Goal: Information Seeking & Learning: Learn about a topic

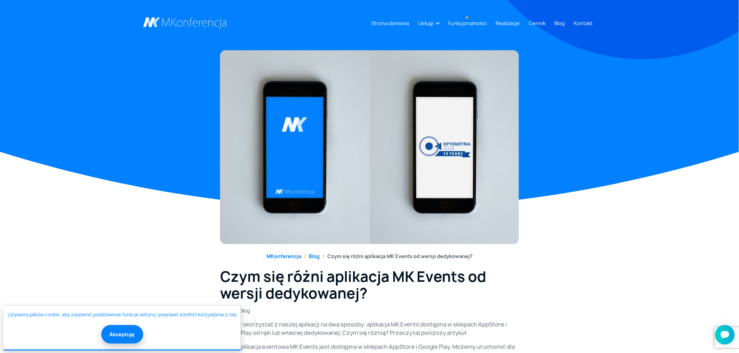
click at [480, 21] on link "Funkcjonalności" at bounding box center [467, 23] width 44 height 13
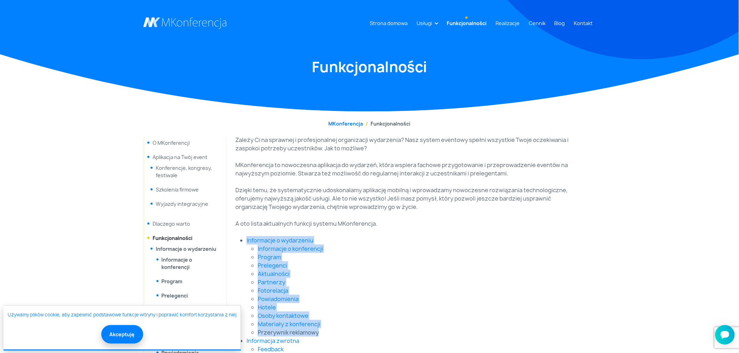
drag, startPoint x: 325, startPoint y: 336, endPoint x: 233, endPoint y: 240, distance: 132.9
copy li "Informacje o wydarzeniu Informacje o konferencji Program Prelegenci Aktualności…"
click at [434, 265] on li "Prelegenci" at bounding box center [415, 266] width 315 height 8
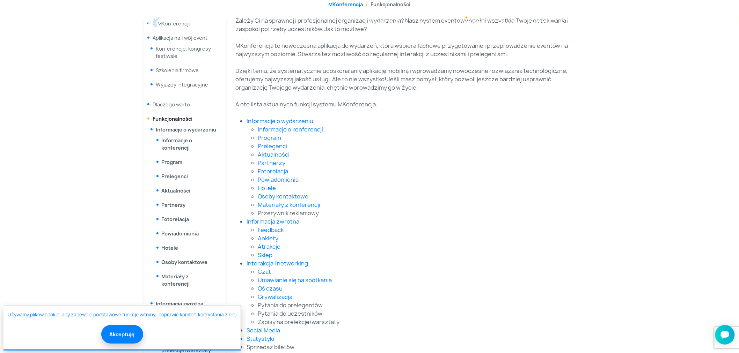
scroll to position [194, 0]
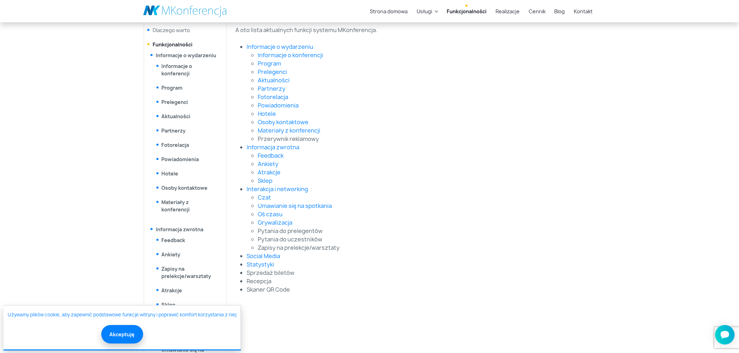
click at [388, 221] on li "Grywalizacja" at bounding box center [415, 223] width 315 height 8
click at [427, 12] on link "Usługi" at bounding box center [424, 11] width 21 height 13
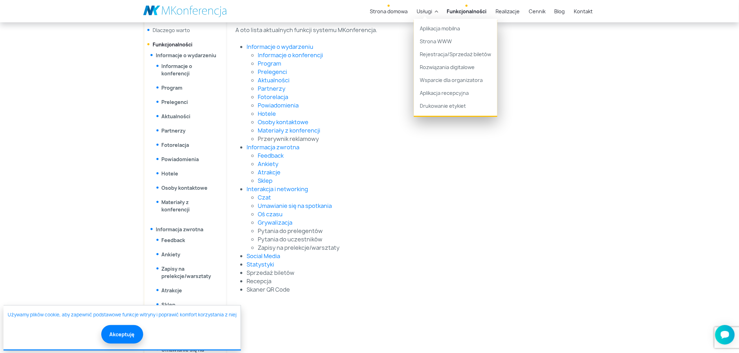
click at [386, 13] on link "Strona domowa" at bounding box center [388, 11] width 43 height 13
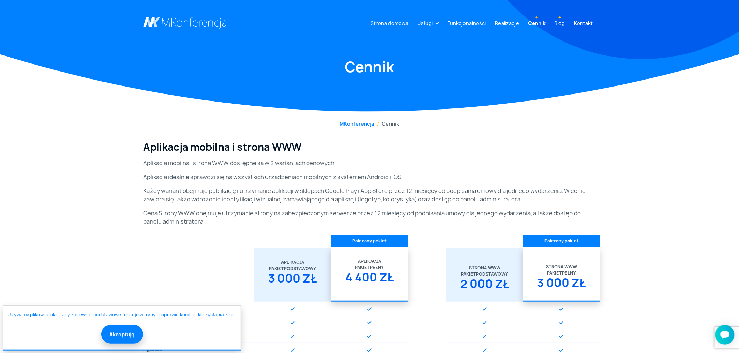
click at [561, 23] on link "Blog" at bounding box center [560, 23] width 16 height 13
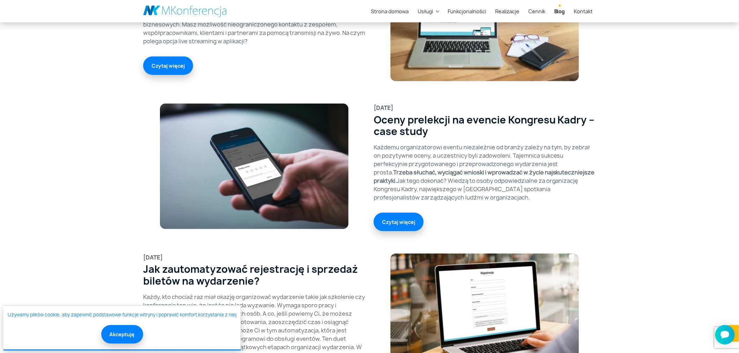
scroll to position [271, 0]
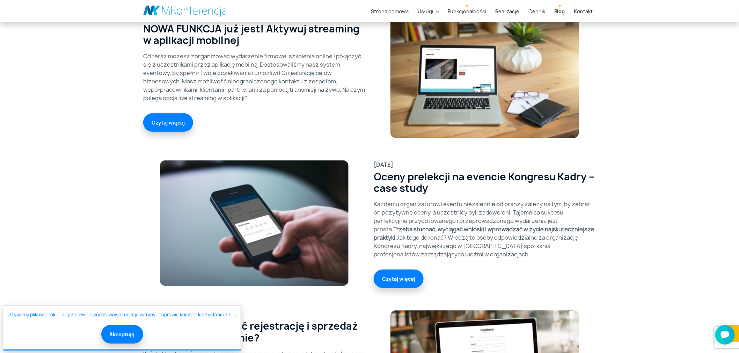
click at [472, 12] on link "Funkcjonalności" at bounding box center [467, 11] width 44 height 13
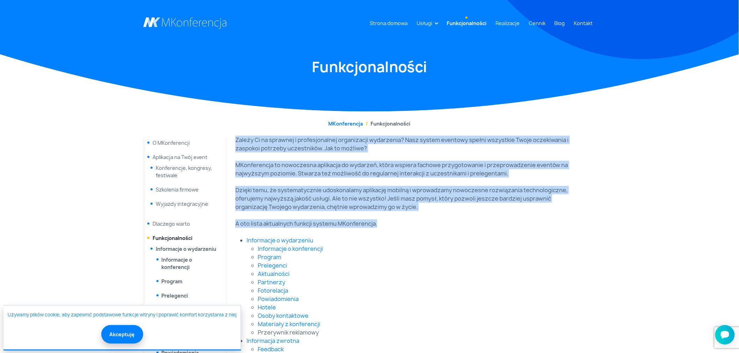
drag, startPoint x: 387, startPoint y: 108, endPoint x: 234, endPoint y: 141, distance: 155.9
copy div "Zależy Ci na sprawnej i profesjonalnej organizacji wydarzenia? Nasz system even…"
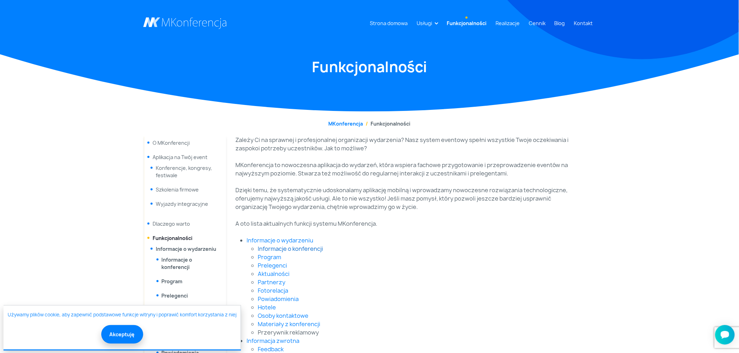
click at [301, 249] on link "Informacje o konferencji" at bounding box center [290, 249] width 65 height 8
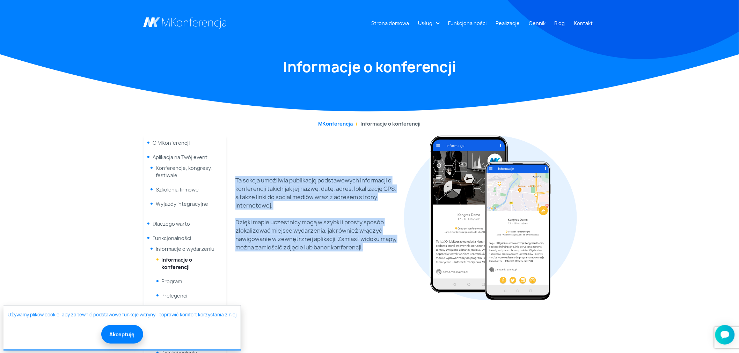
drag, startPoint x: 369, startPoint y: 249, endPoint x: 234, endPoint y: 177, distance: 153.2
click at [234, 177] on div "Ta sekcja umożliwia publikację podstawowych informacji o konferencji takich jak…" at bounding box center [317, 218] width 173 height 164
copy div "Ta sekcja umożliwia publikację podstawowych informacji o konferencji takich jak…"
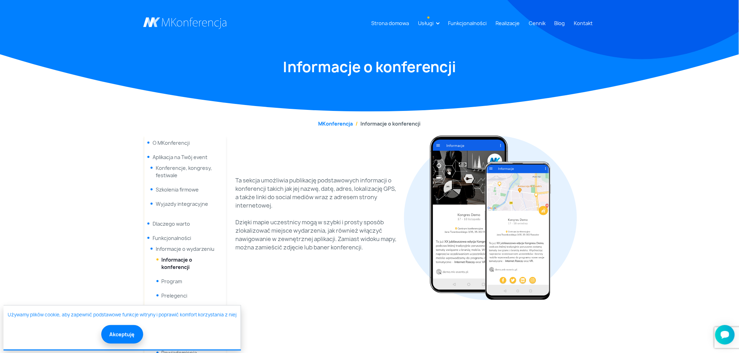
click at [430, 22] on link "Usługi" at bounding box center [425, 23] width 21 height 13
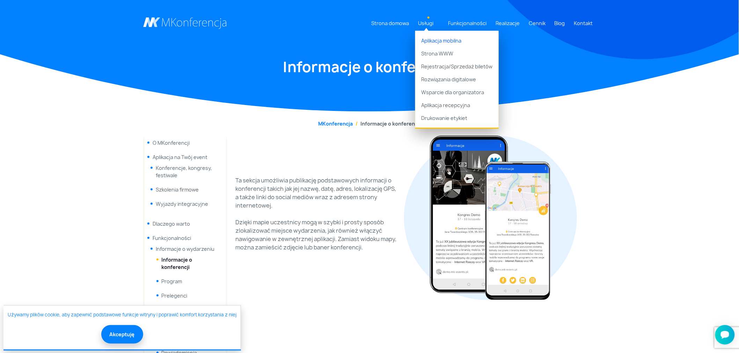
click at [442, 38] on link "Aplikacja mobilna" at bounding box center [456, 39] width 83 height 16
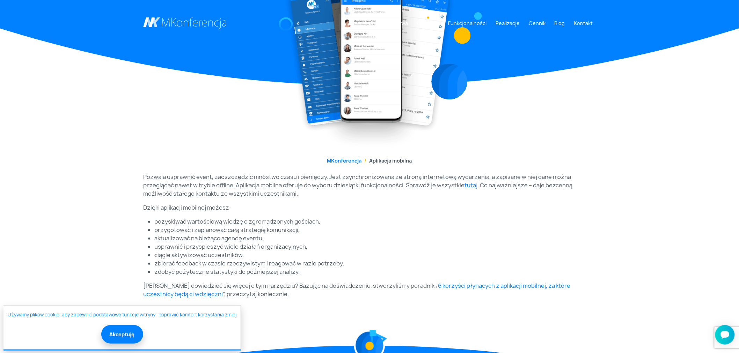
scroll to position [155, 0]
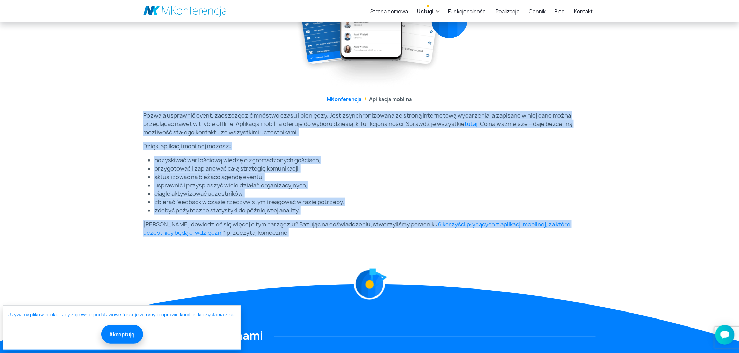
drag, startPoint x: 201, startPoint y: 222, endPoint x: 120, endPoint y: 117, distance: 133.0
click at [120, 117] on div "Strona domowa Usługi Aplikacja mobilna Strona WWW Rejestracja/Sprzedaż biletów …" at bounding box center [369, 212] width 739 height 734
copy div "Loremip dolorsita conse, adipiscingel seddoei tempo i utlaboree. Dolo magnaaliq…"
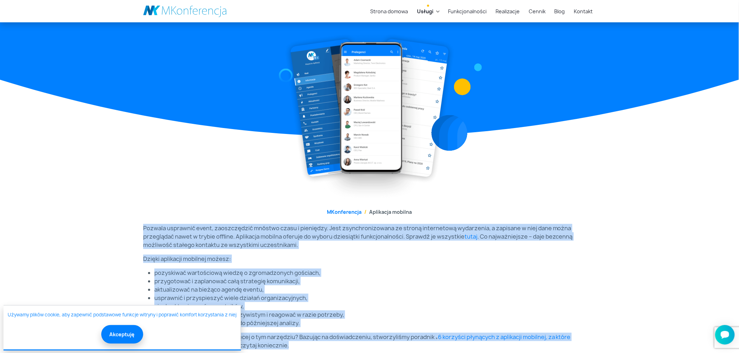
scroll to position [0, 0]
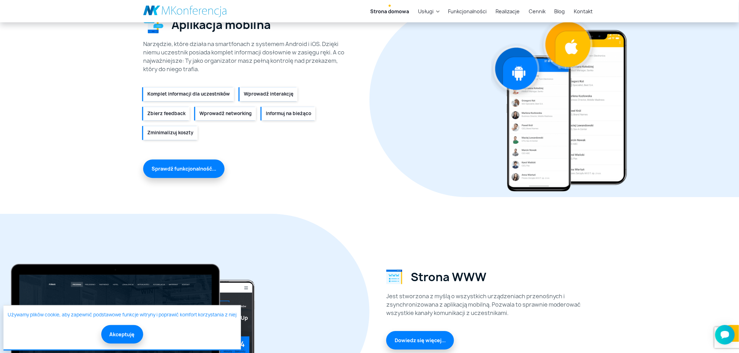
scroll to position [776, 0]
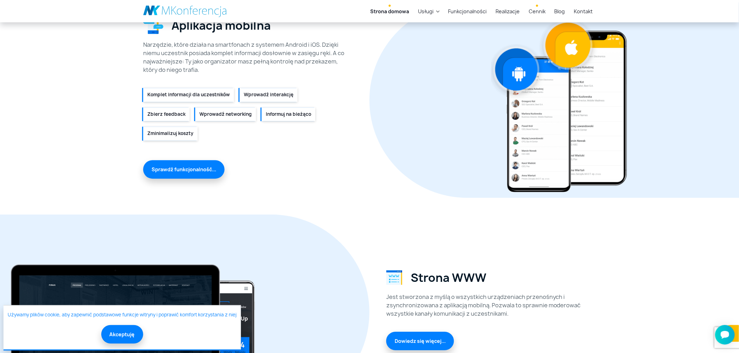
click at [537, 13] on link "Cennik" at bounding box center [537, 11] width 22 height 13
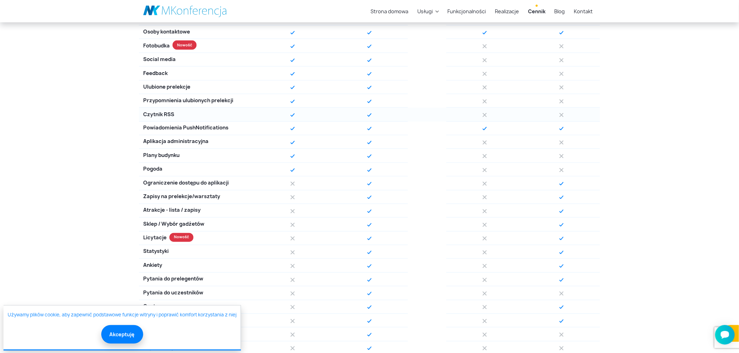
scroll to position [427, 0]
